Goal: Task Accomplishment & Management: Complete application form

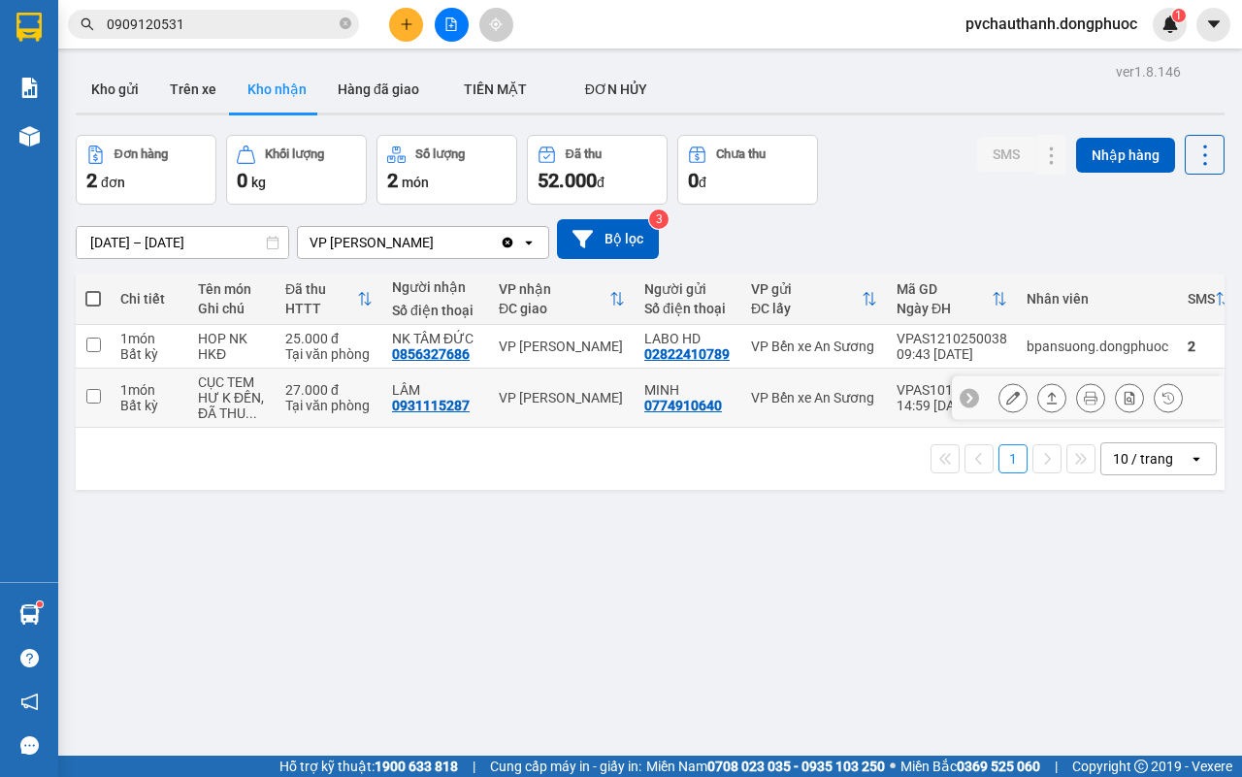
scroll to position [89, 0]
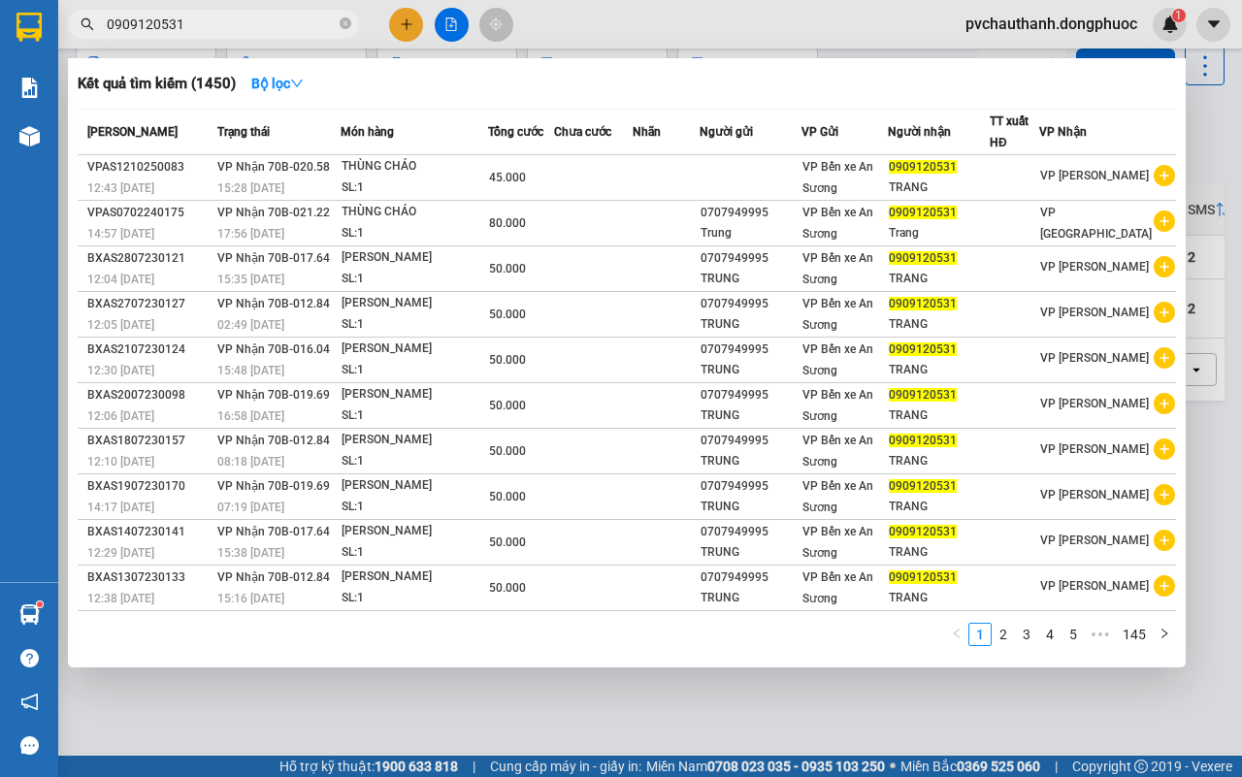
click at [209, 29] on input "0909120531" at bounding box center [221, 24] width 229 height 21
type input "0"
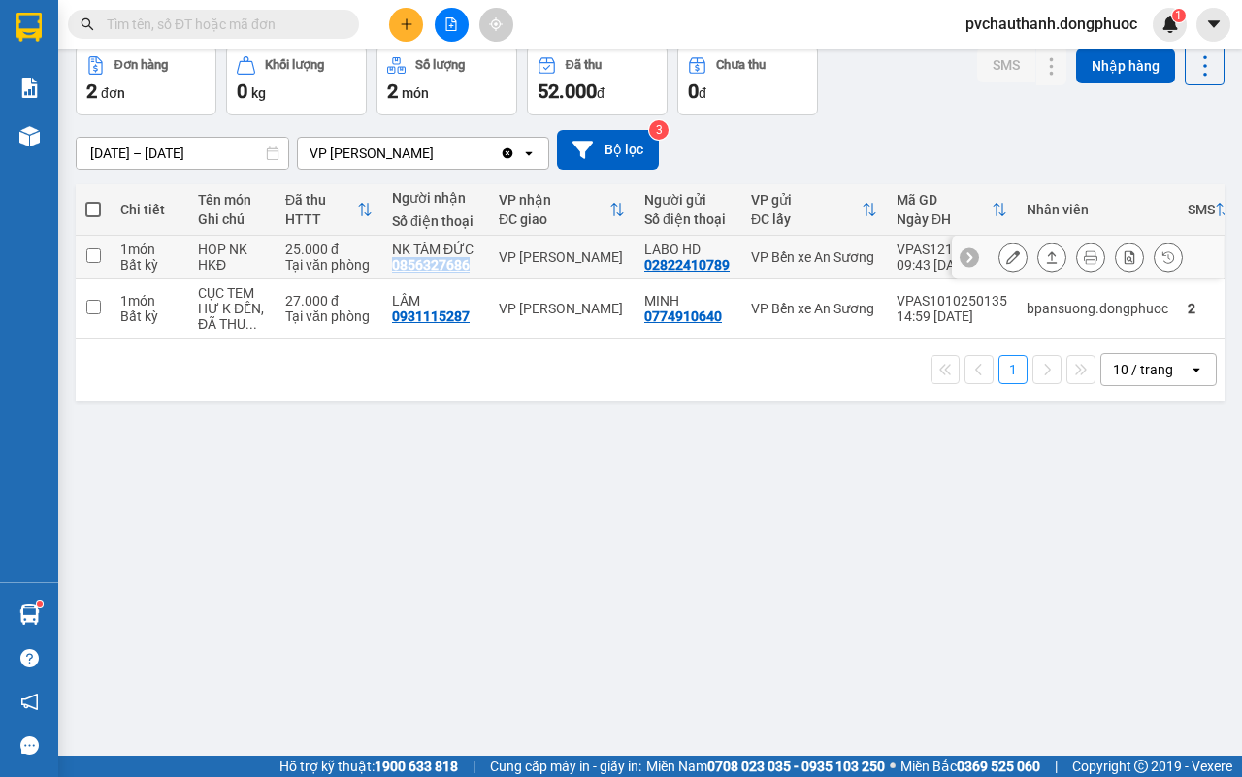
drag, startPoint x: 389, startPoint y: 262, endPoint x: 473, endPoint y: 269, distance: 83.7
click at [473, 269] on td "NK TÂM ĐỨC 0856327686" at bounding box center [435, 258] width 107 height 44
checkbox input "true"
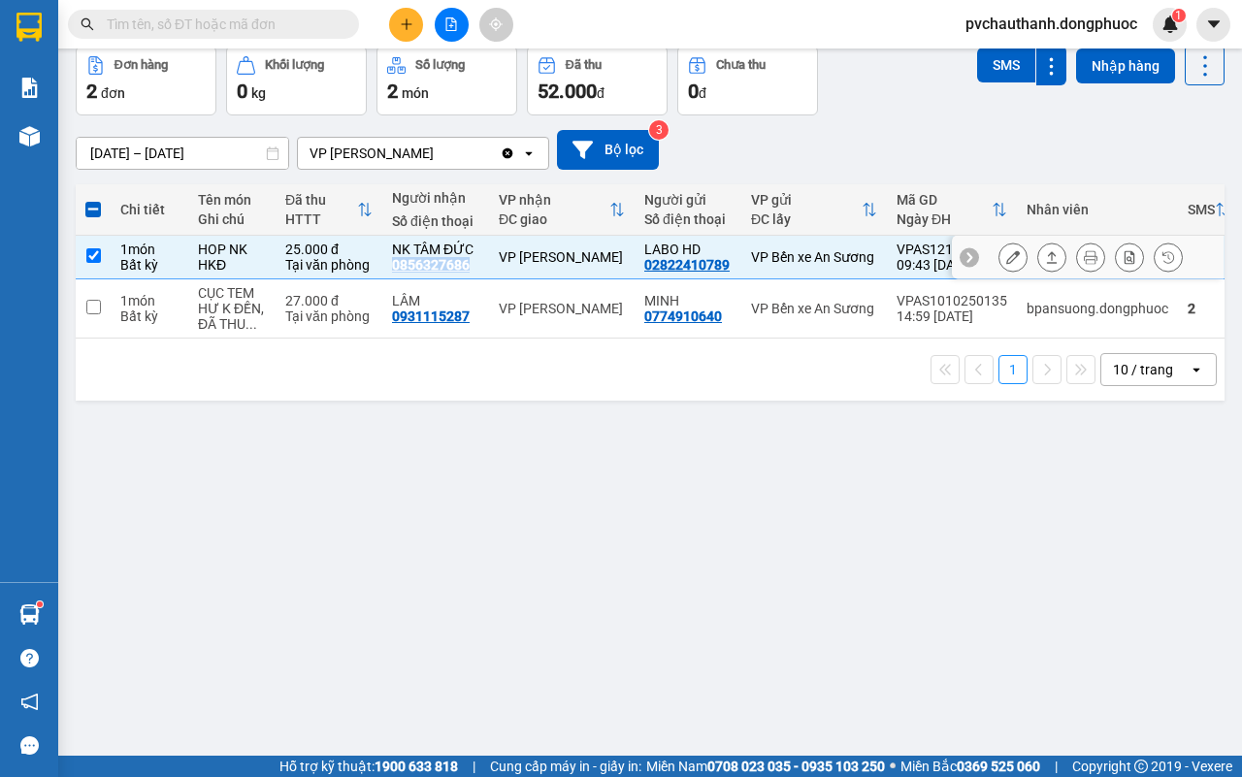
copy div "0856327686"
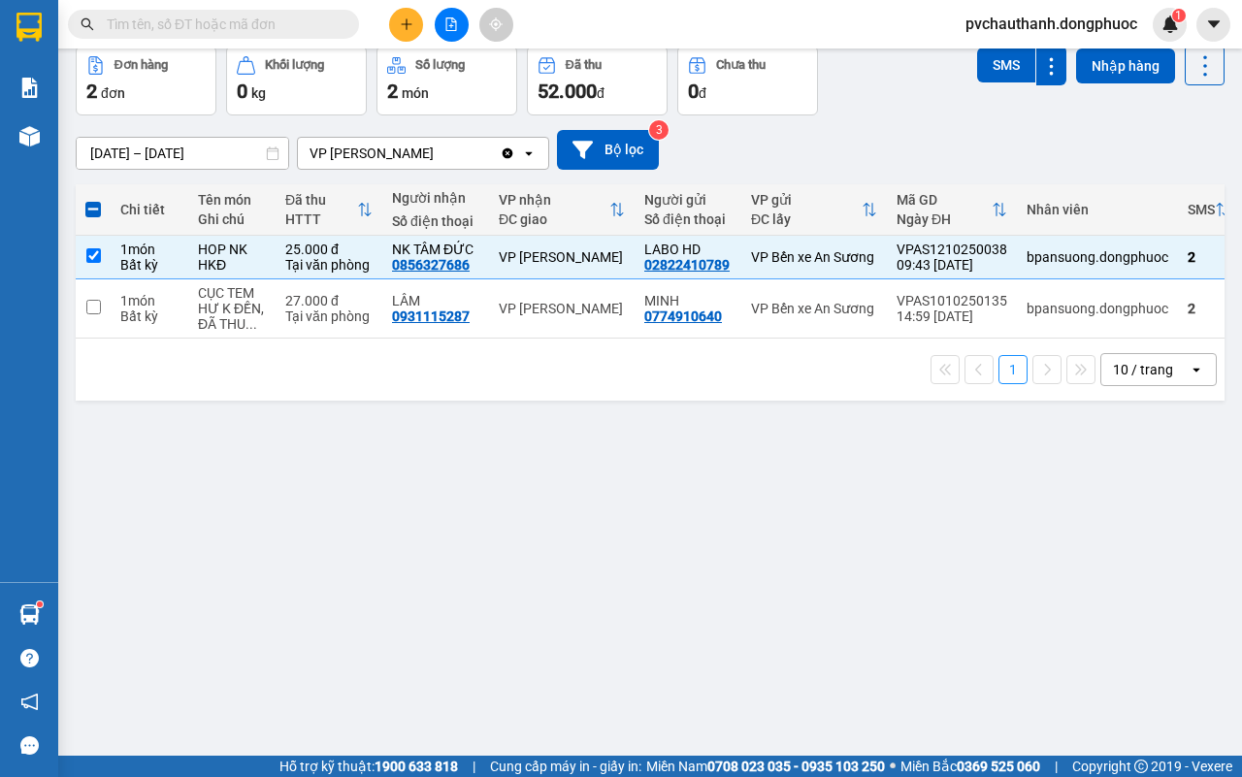
click at [191, 26] on input "text" at bounding box center [221, 24] width 229 height 21
paste input "0856327686"
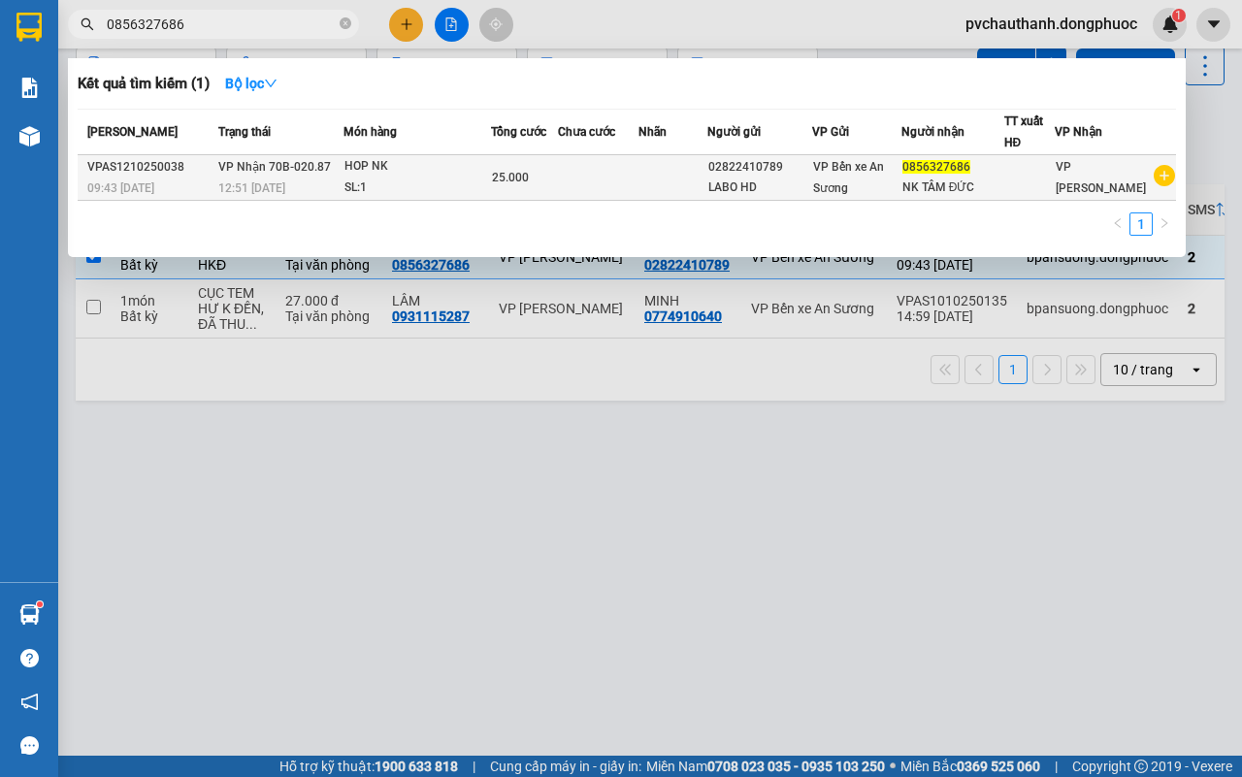
type input "0856327686"
click at [393, 180] on div "SL: 1" at bounding box center [417, 188] width 146 height 21
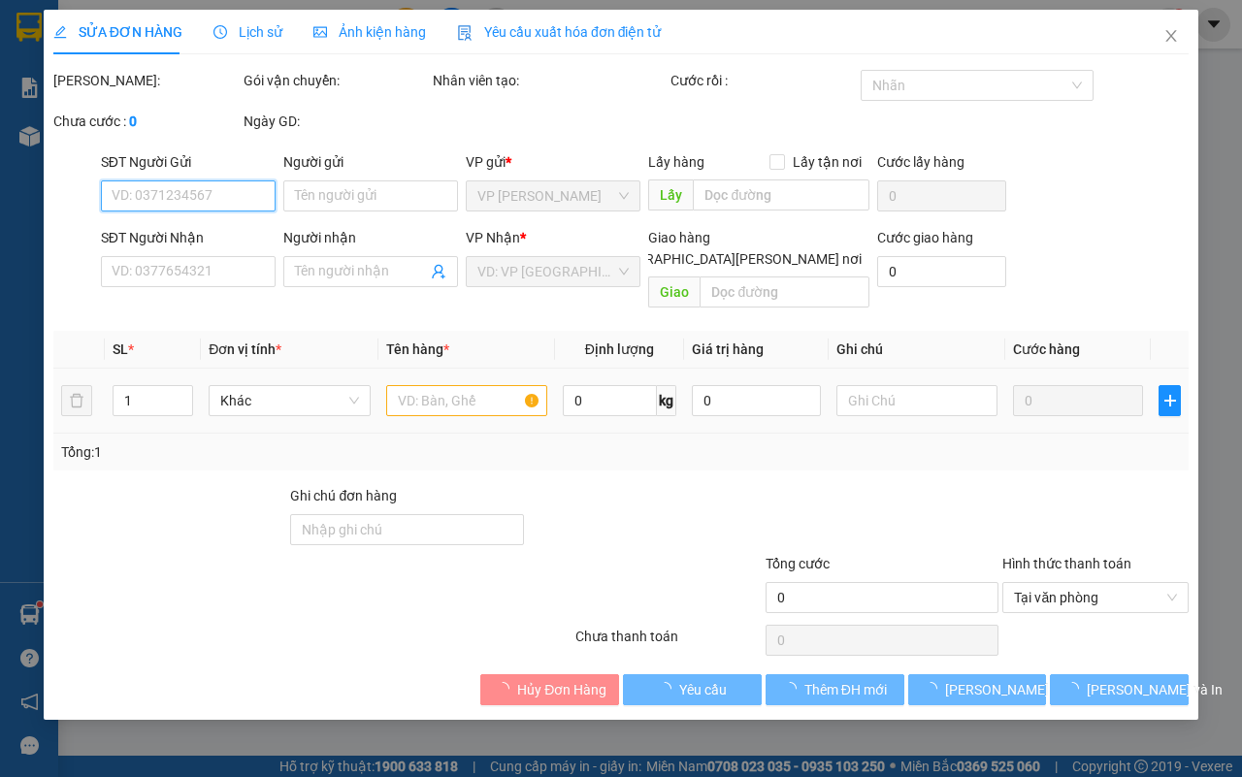
type input "02822410789"
type input "LABO HD"
type input "0856327686"
type input "NK TÂM ĐỨC"
type input "25.000"
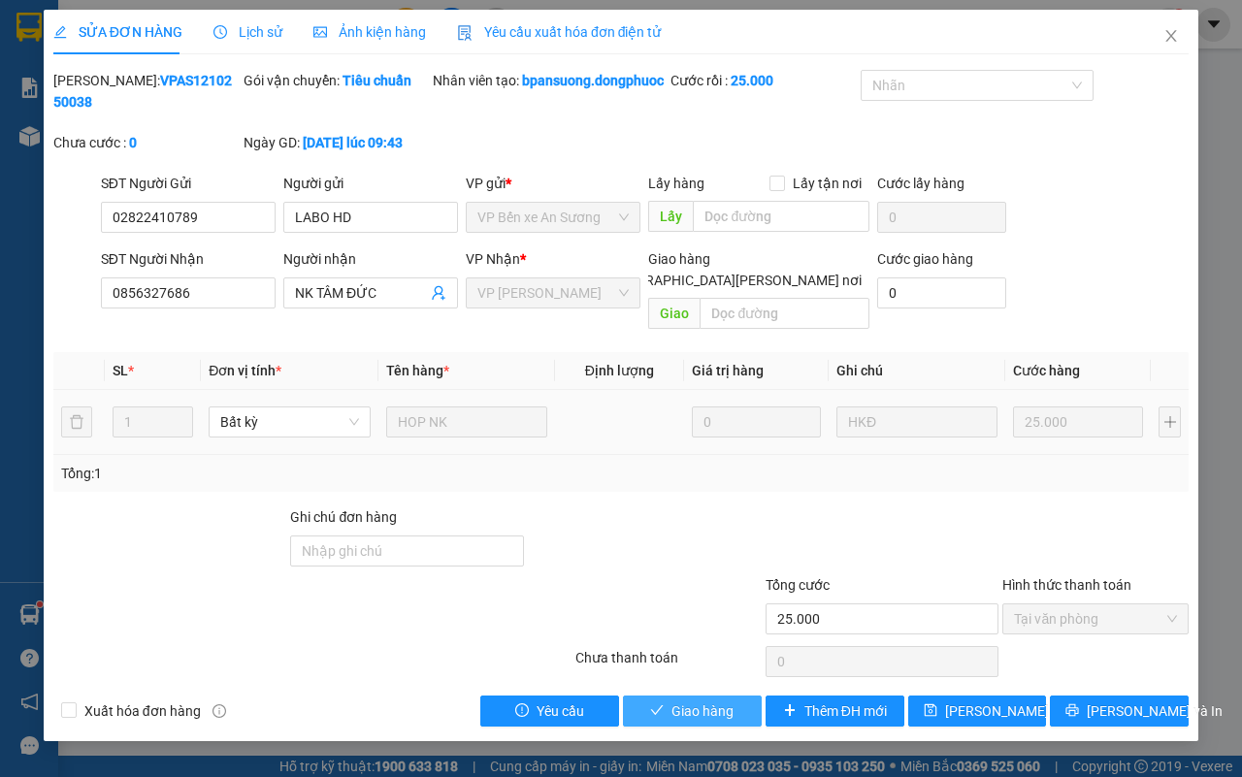
click at [708, 716] on span "Giao hàng" at bounding box center [702, 711] width 62 height 21
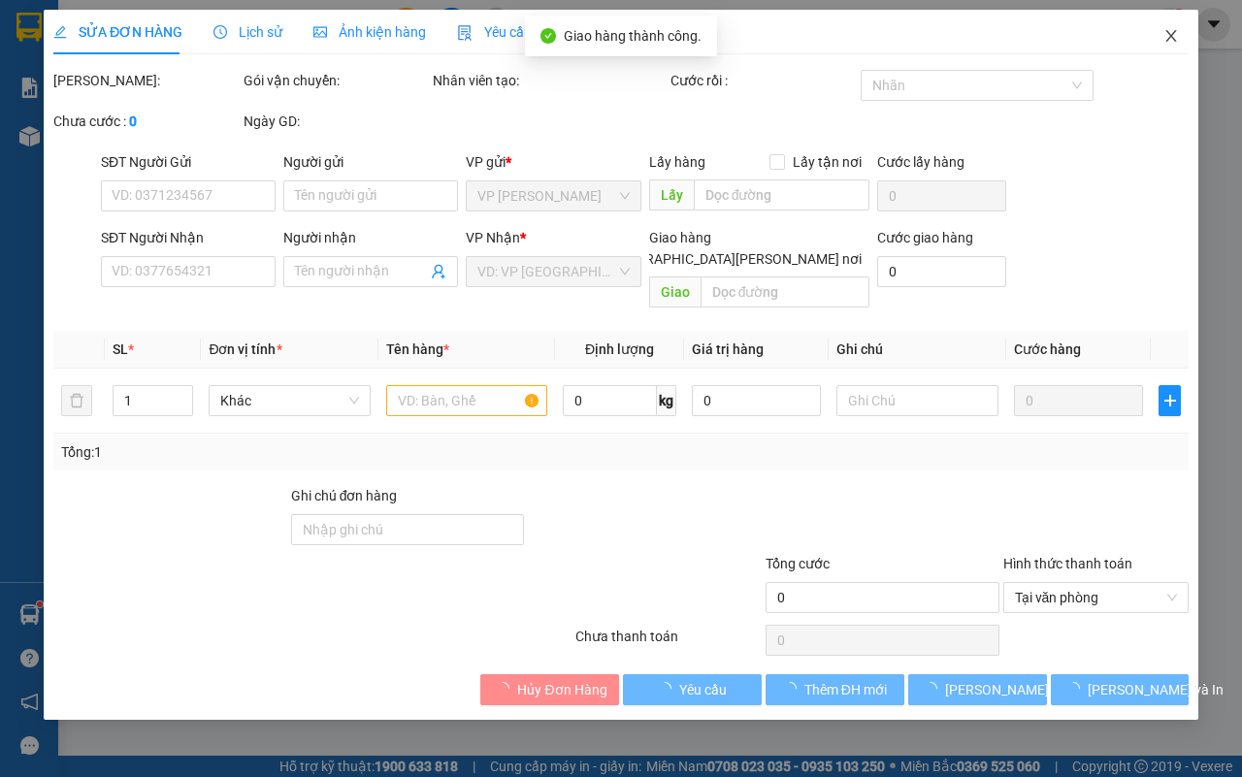
type input "02822410789"
type input "LABO HD"
type input "0856327686"
type input "NK TÂM ĐỨC"
type input "25.000"
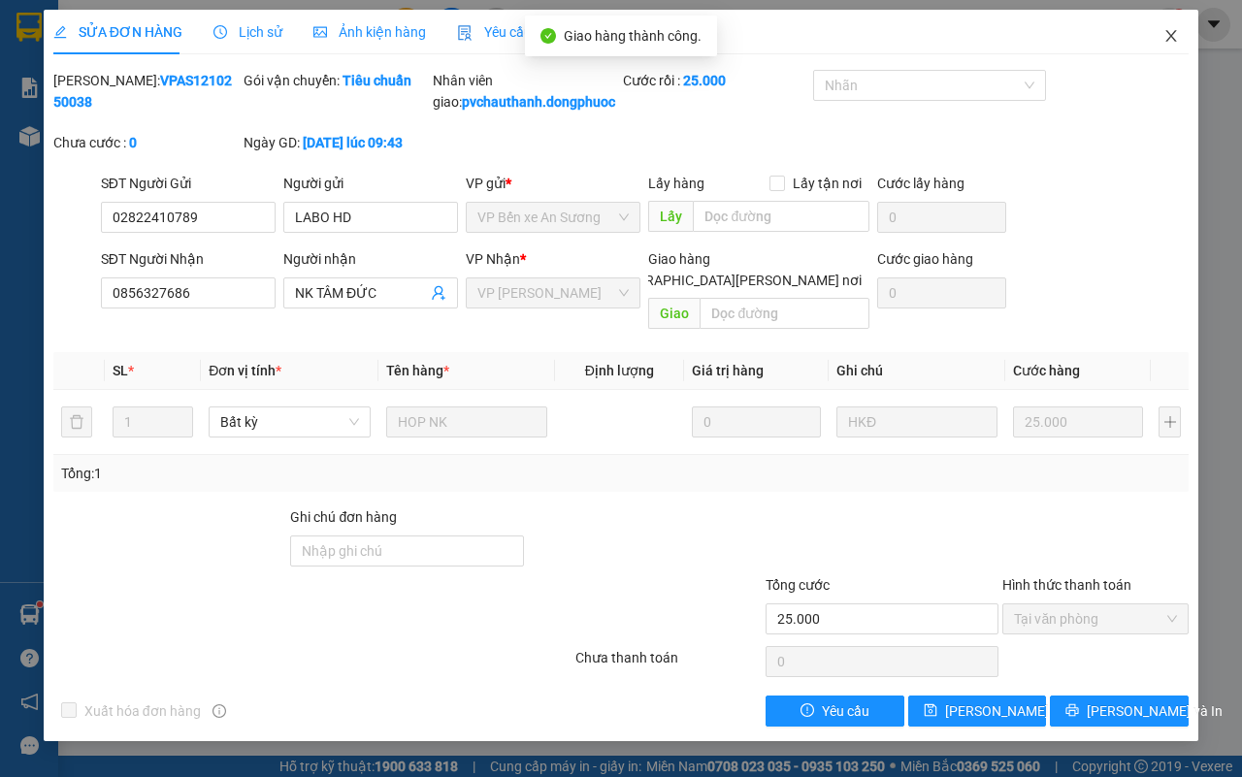
click at [1163, 34] on icon "close" at bounding box center [1171, 36] width 16 height 16
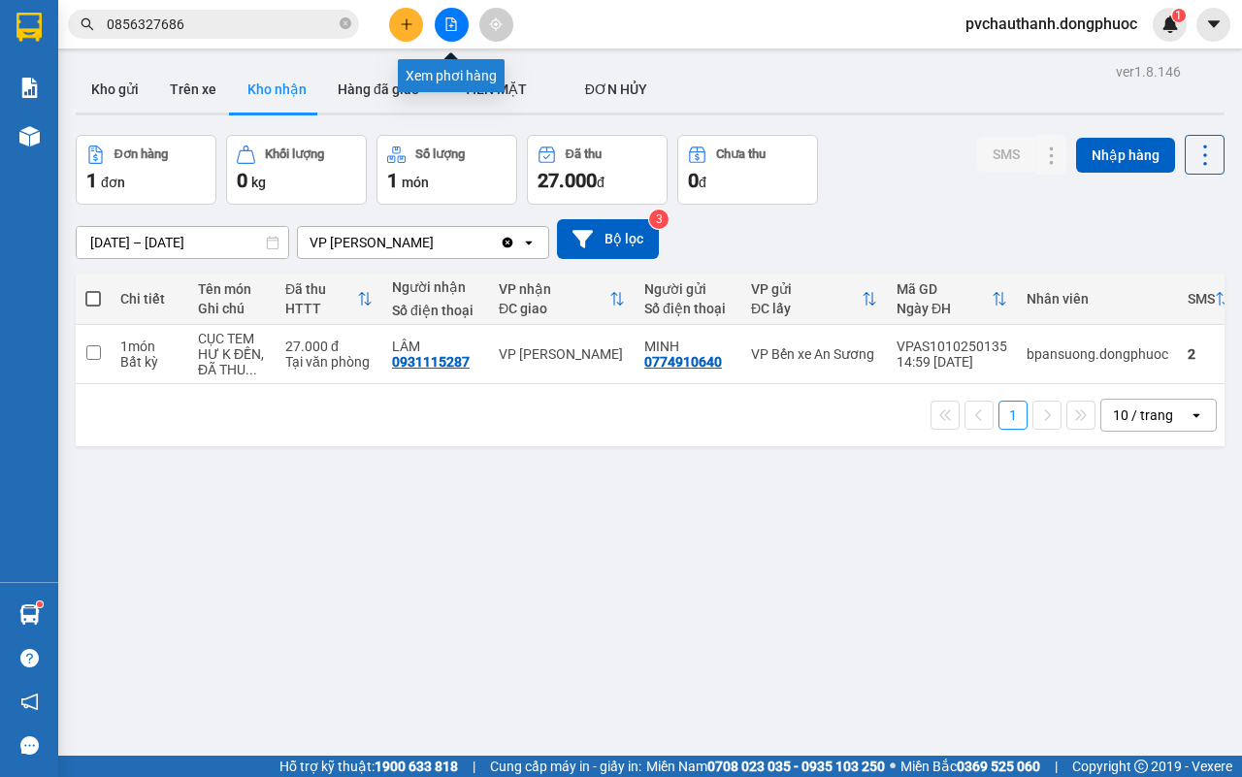
click at [438, 30] on button at bounding box center [452, 25] width 34 height 34
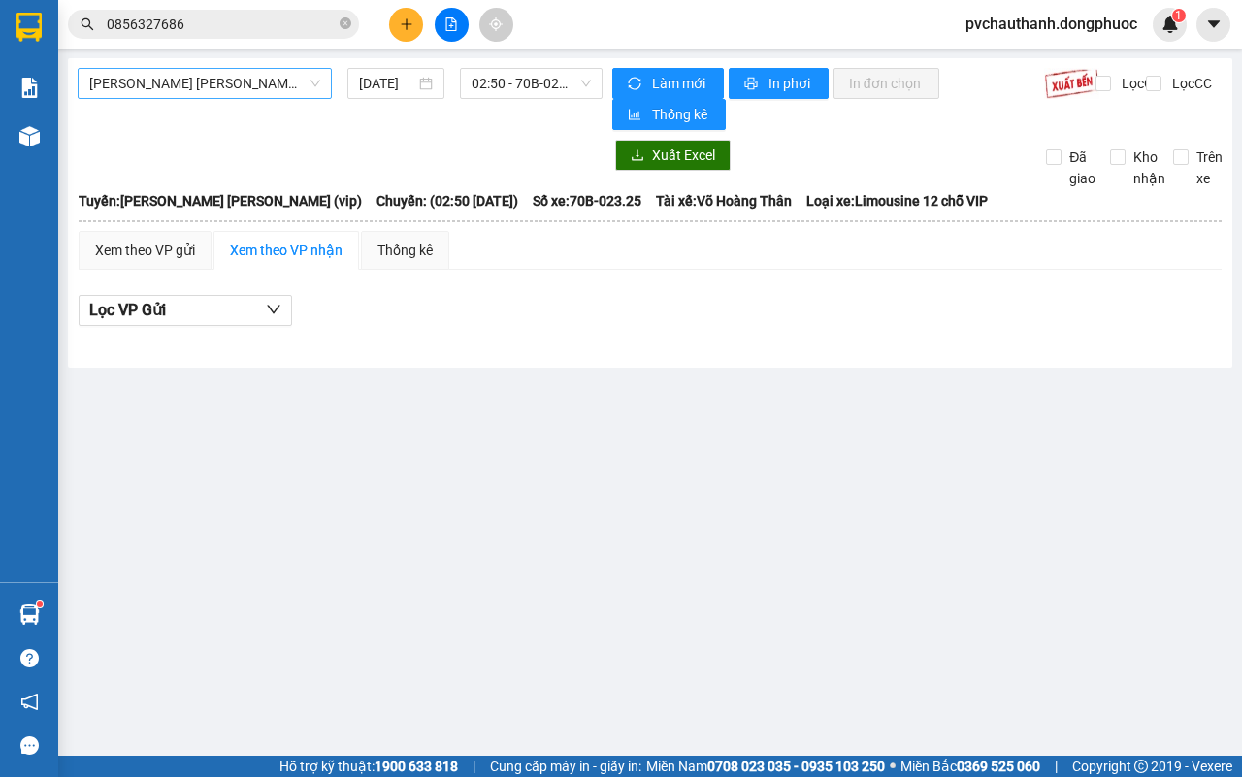
click at [284, 71] on span "[PERSON_NAME] [PERSON_NAME] (vip)" at bounding box center [204, 83] width 231 height 29
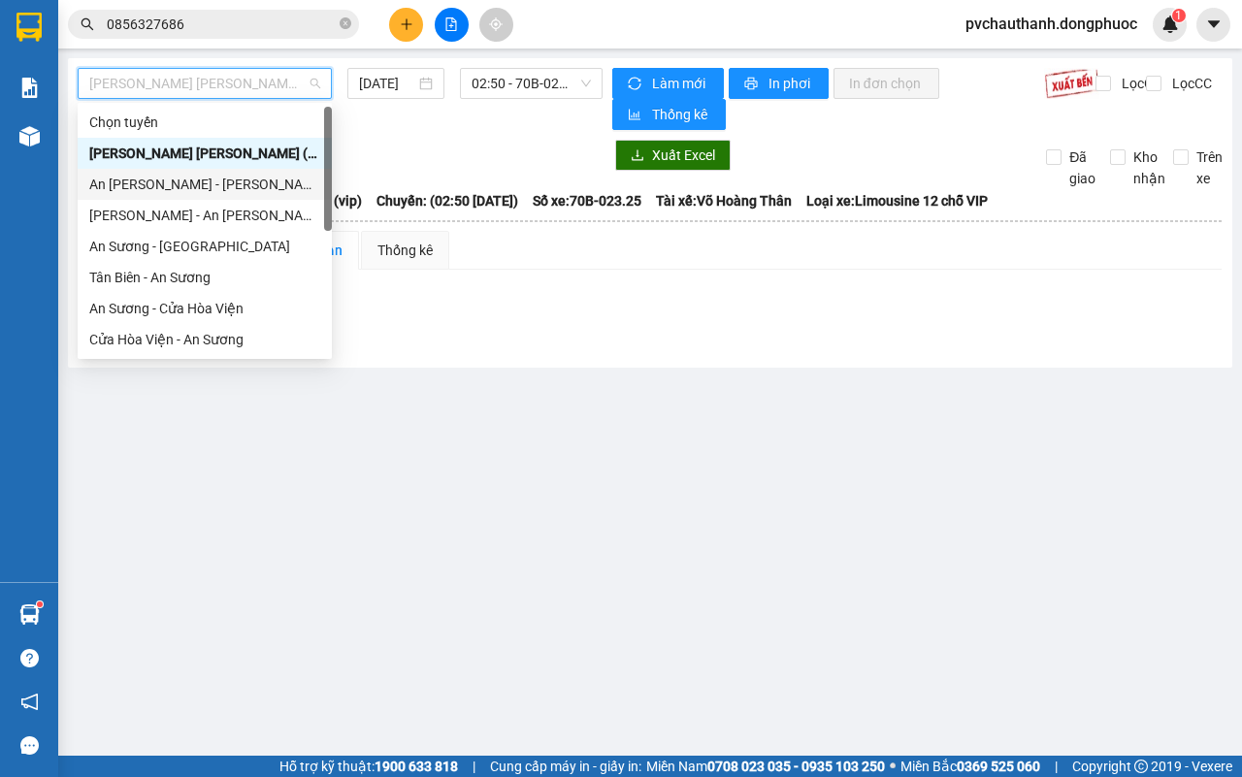
click at [148, 187] on div "An [PERSON_NAME] - [PERSON_NAME]" at bounding box center [204, 184] width 231 height 21
type input "[DATE]"
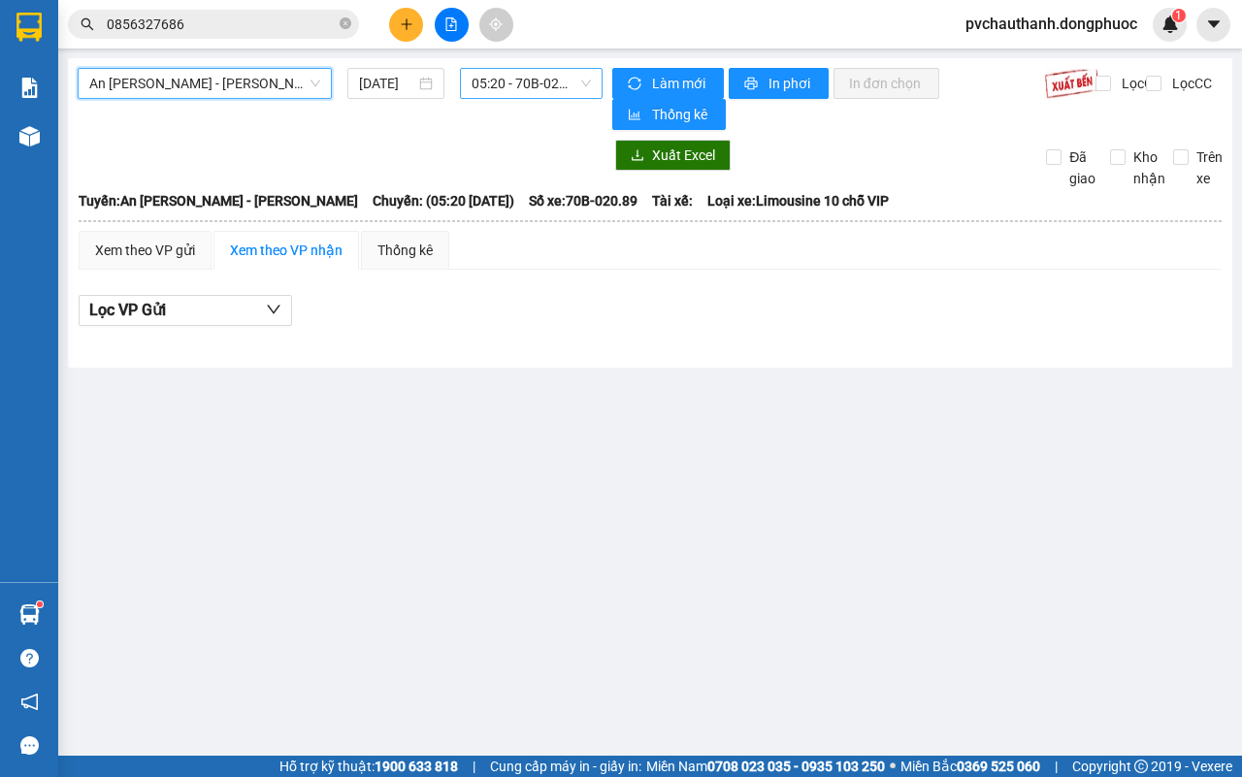
click at [481, 78] on span "05:20 - 70B-020.89" at bounding box center [531, 83] width 118 height 29
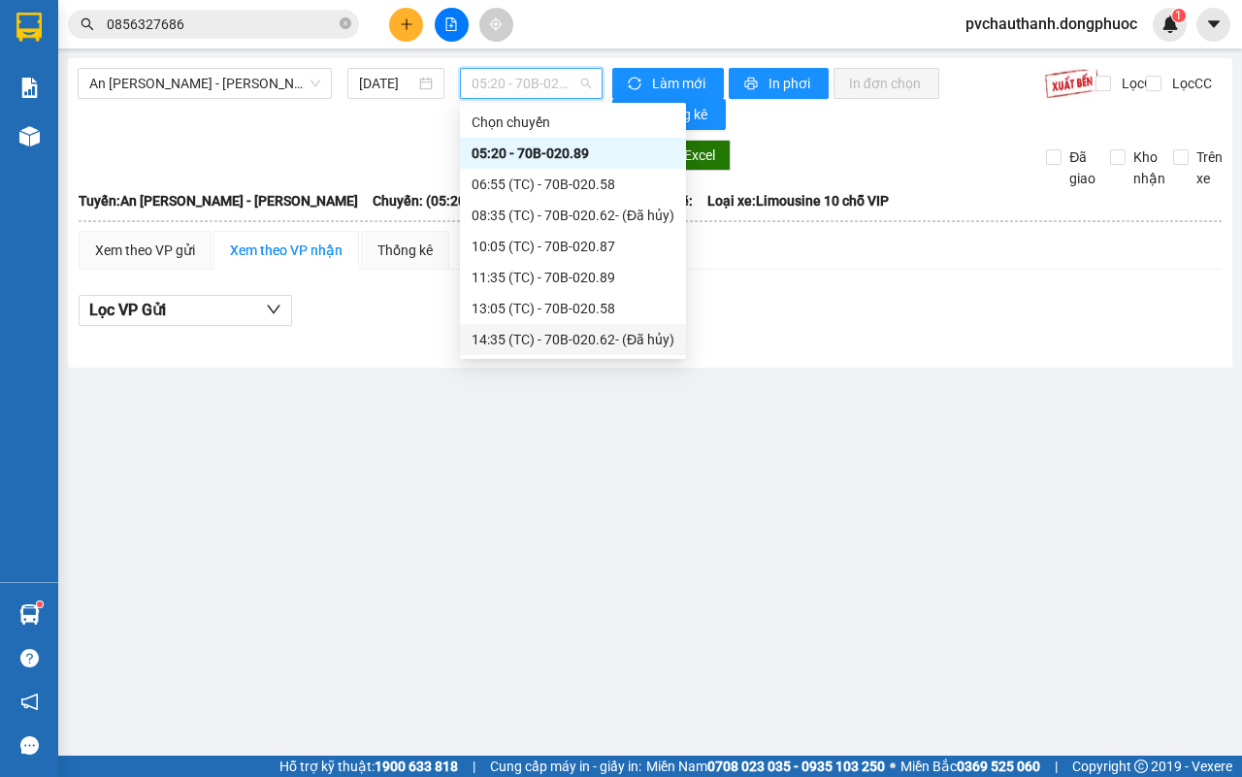
scroll to position [93, 0]
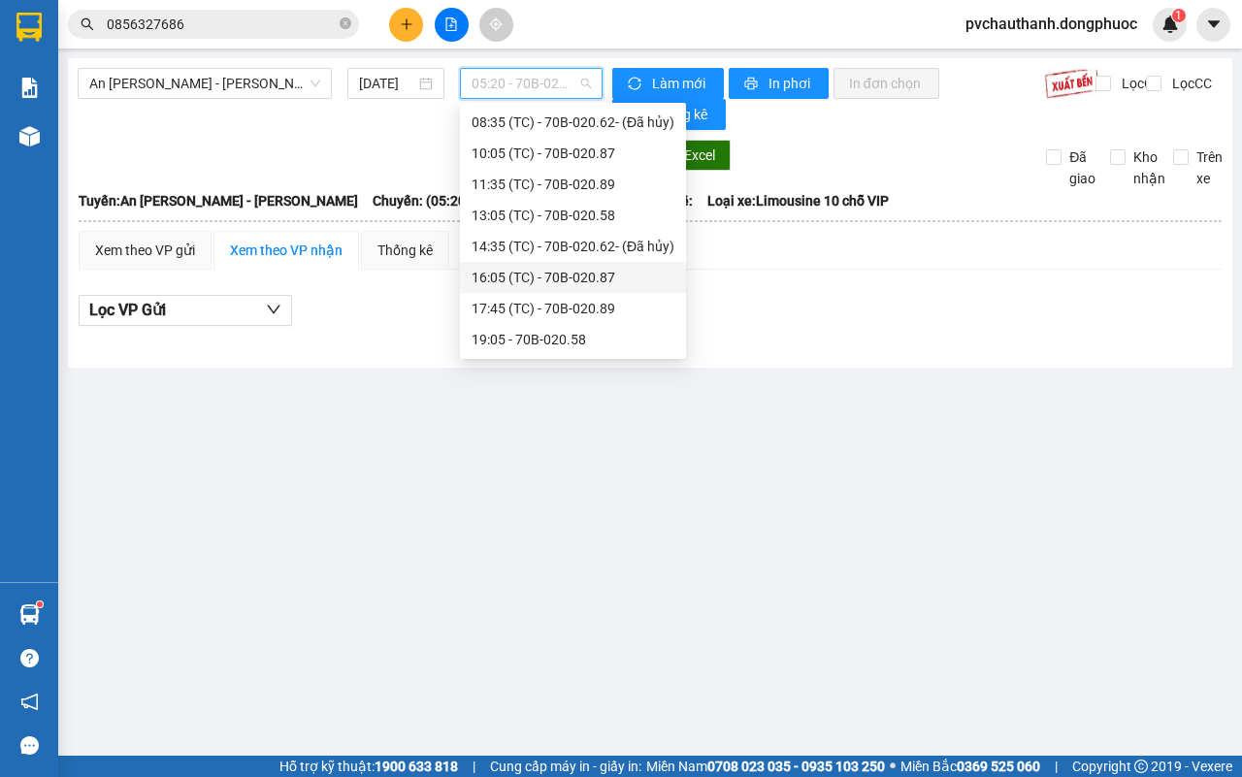
click at [613, 275] on div "16:05 (TC) - 70B-020.87" at bounding box center [573, 277] width 203 height 21
